Goal: Navigation & Orientation: Understand site structure

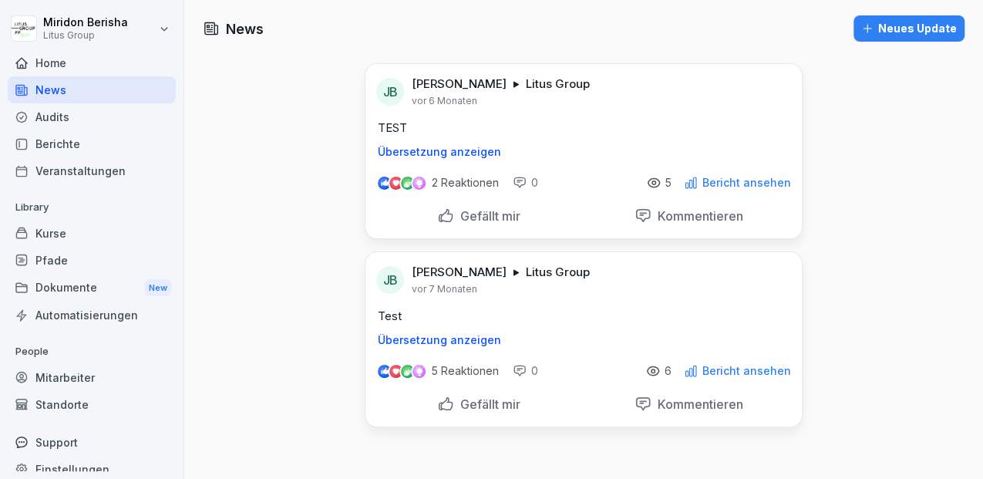
click at [45, 93] on div "News" at bounding box center [92, 89] width 168 height 27
click at [40, 72] on div "Home" at bounding box center [92, 62] width 168 height 27
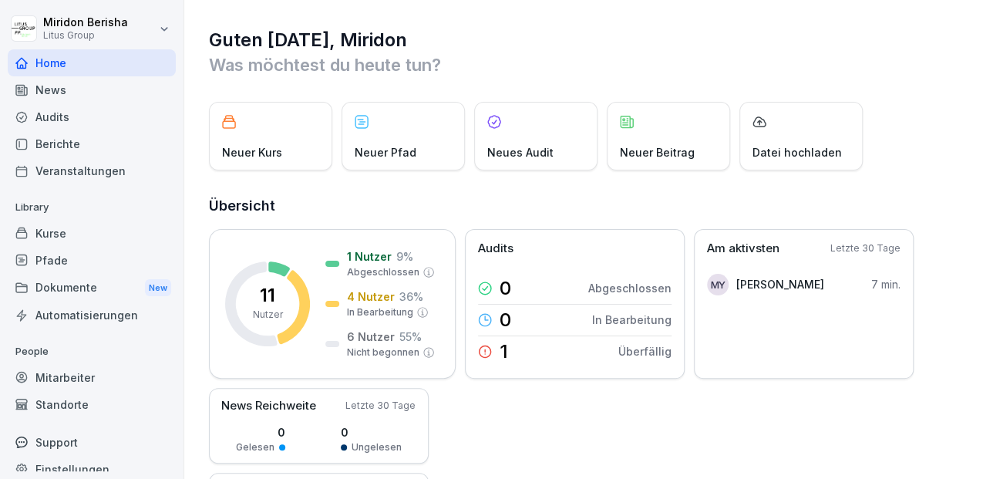
scroll to position [15, 0]
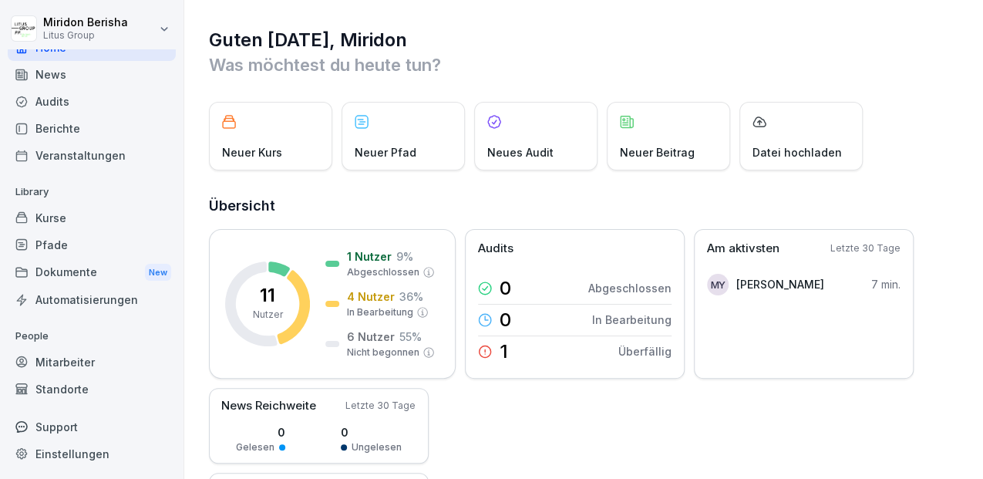
click at [68, 223] on div "Kurse" at bounding box center [92, 217] width 168 height 27
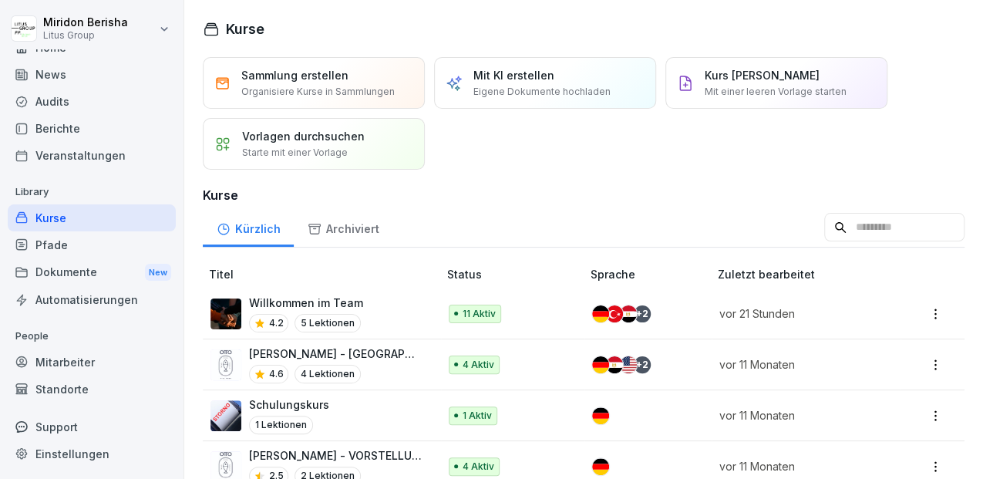
click at [57, 241] on div "Pfade" at bounding box center [92, 244] width 168 height 27
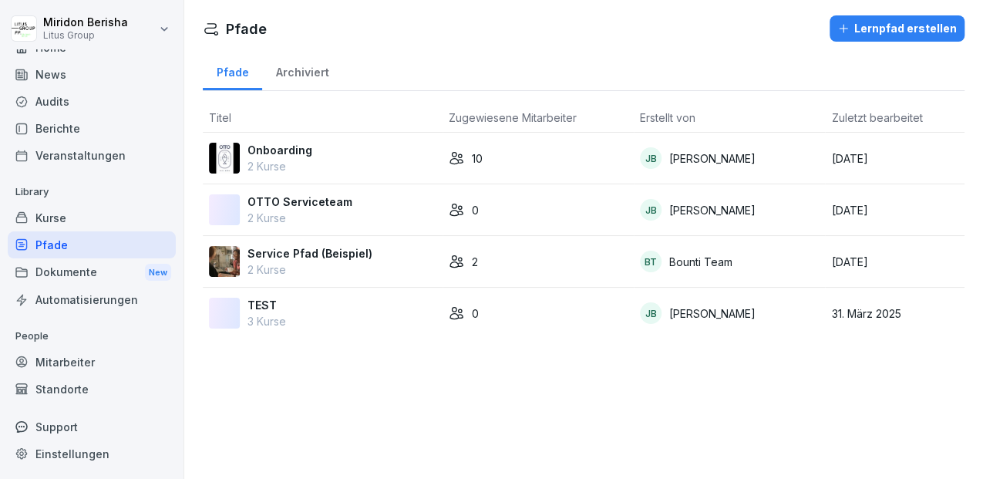
click at [63, 264] on div "Dokumente New" at bounding box center [92, 272] width 168 height 29
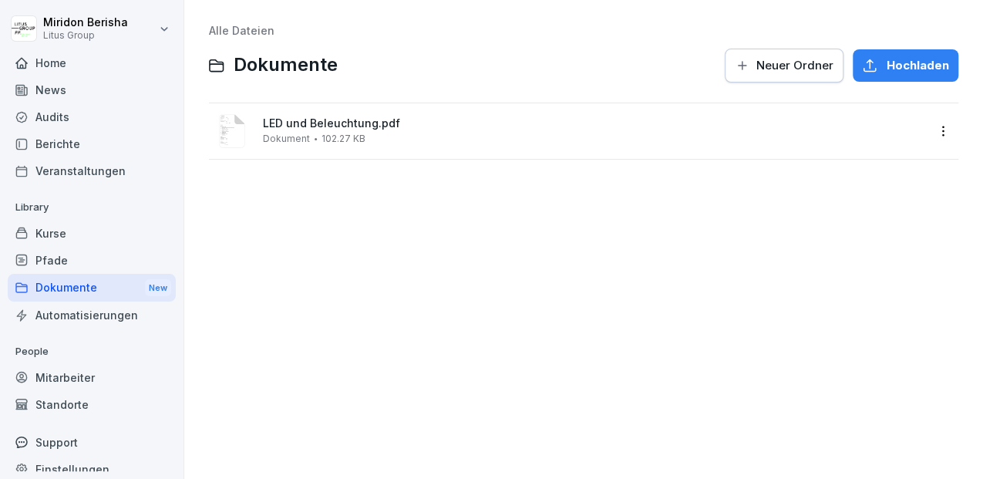
click at [54, 69] on div "Home" at bounding box center [92, 62] width 168 height 27
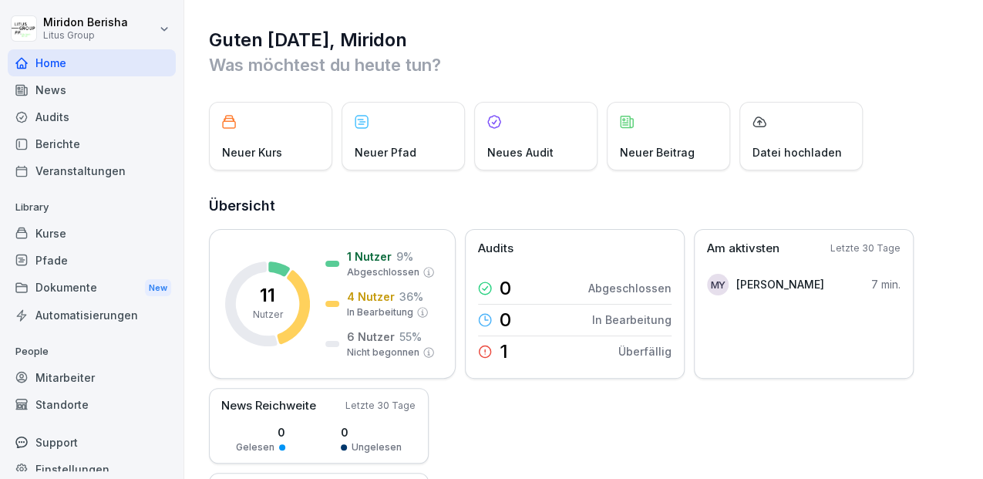
click at [54, 86] on div "News" at bounding box center [92, 89] width 168 height 27
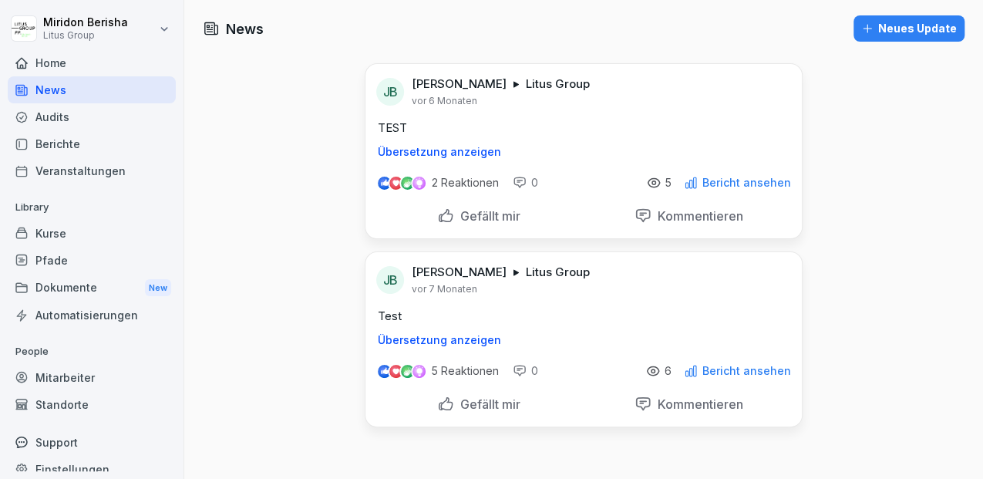
click at [49, 60] on div "Home" at bounding box center [92, 62] width 168 height 27
